Goal: Navigation & Orientation: Find specific page/section

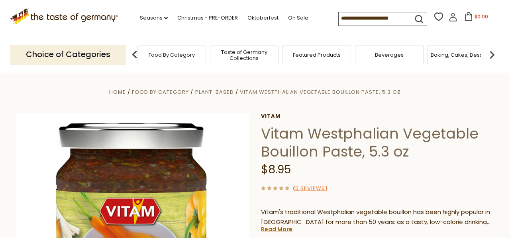
click at [172, 52] on span "Food By Category" at bounding box center [172, 55] width 46 height 6
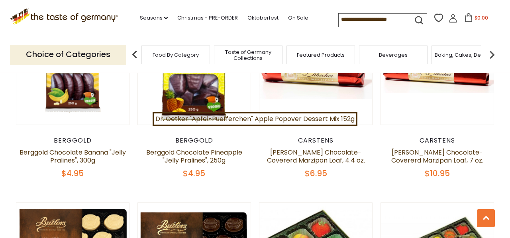
scroll to position [1122, 0]
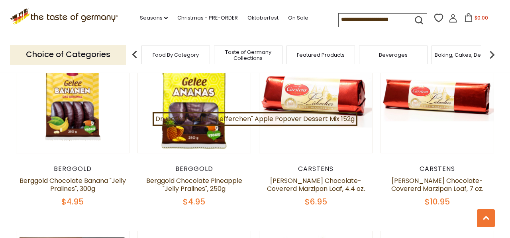
click at [492, 54] on img at bounding box center [492, 55] width 16 height 16
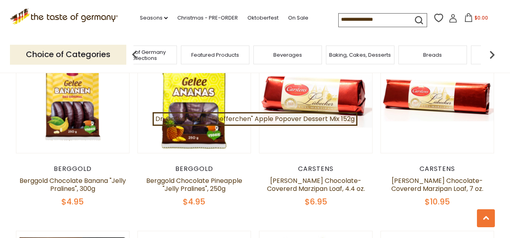
click at [490, 52] on img at bounding box center [492, 55] width 16 height 16
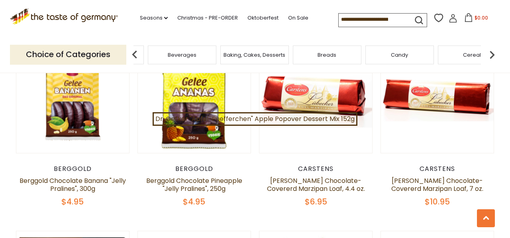
click at [490, 52] on img at bounding box center [492, 55] width 16 height 16
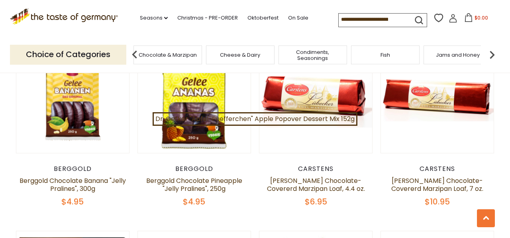
click at [316, 55] on span "Condiments, Seasonings" at bounding box center [313, 55] width 64 height 12
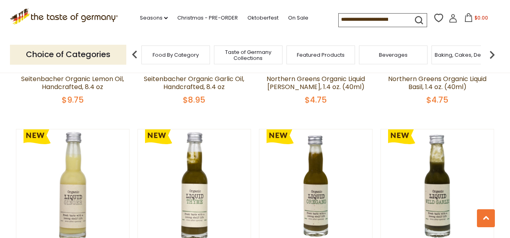
scroll to position [1736, 0]
